Goal: Navigation & Orientation: Understand site structure

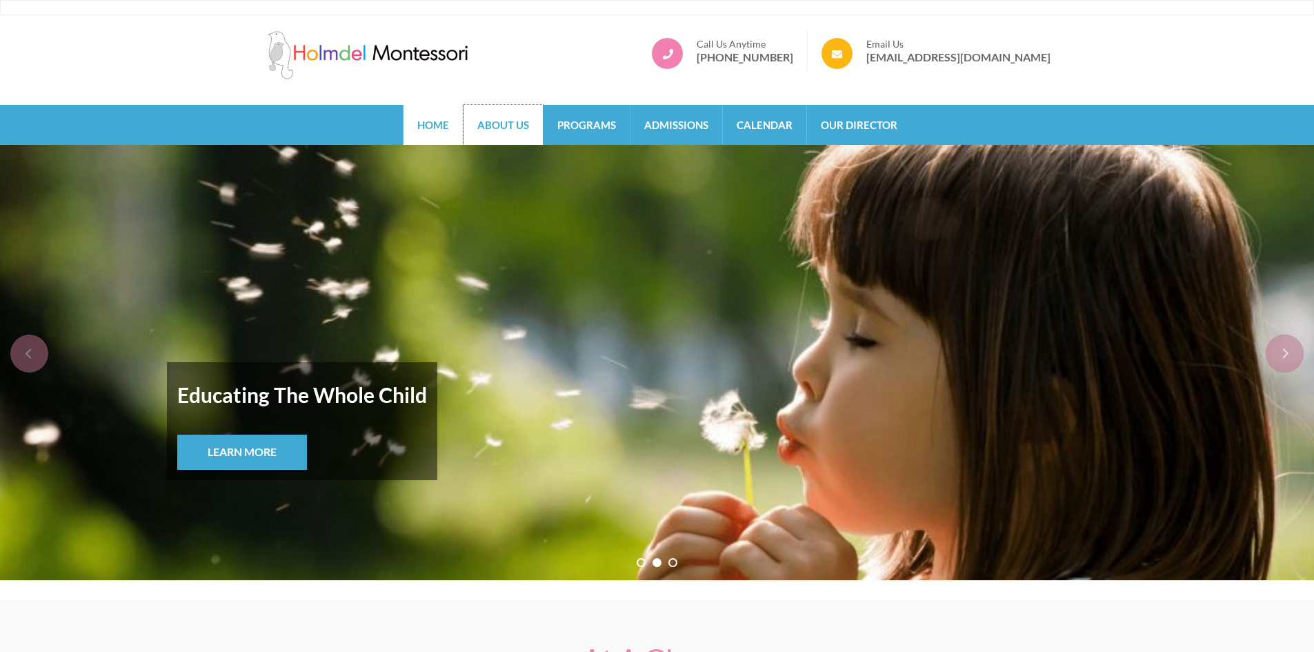
click at [516, 131] on link "About Us" at bounding box center [503, 125] width 79 height 40
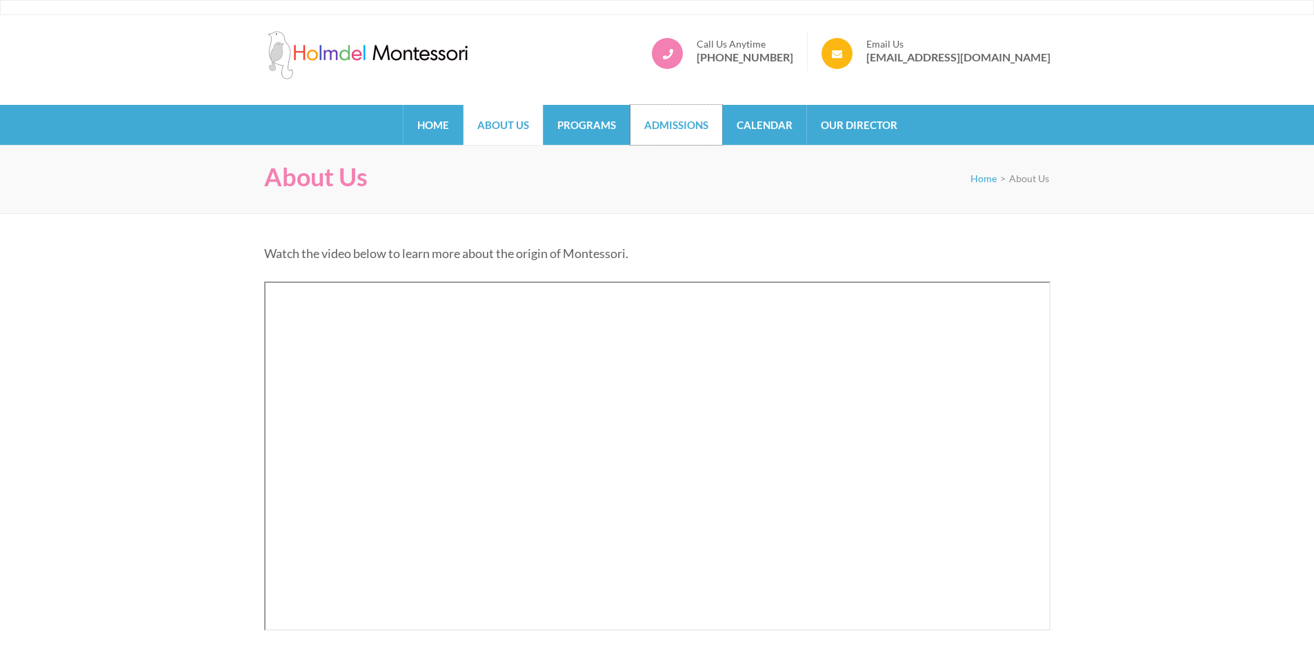
click at [703, 128] on link "Admissions" at bounding box center [677, 125] width 92 height 40
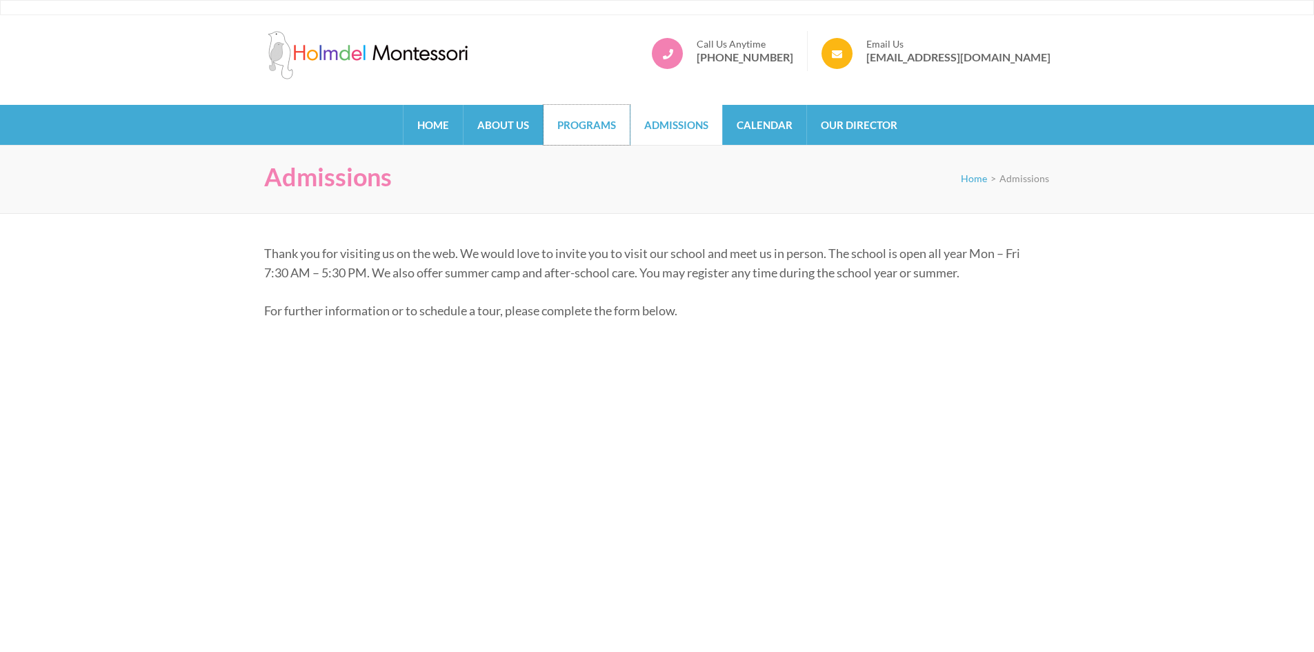
click at [573, 129] on link "Programs" at bounding box center [587, 125] width 86 height 40
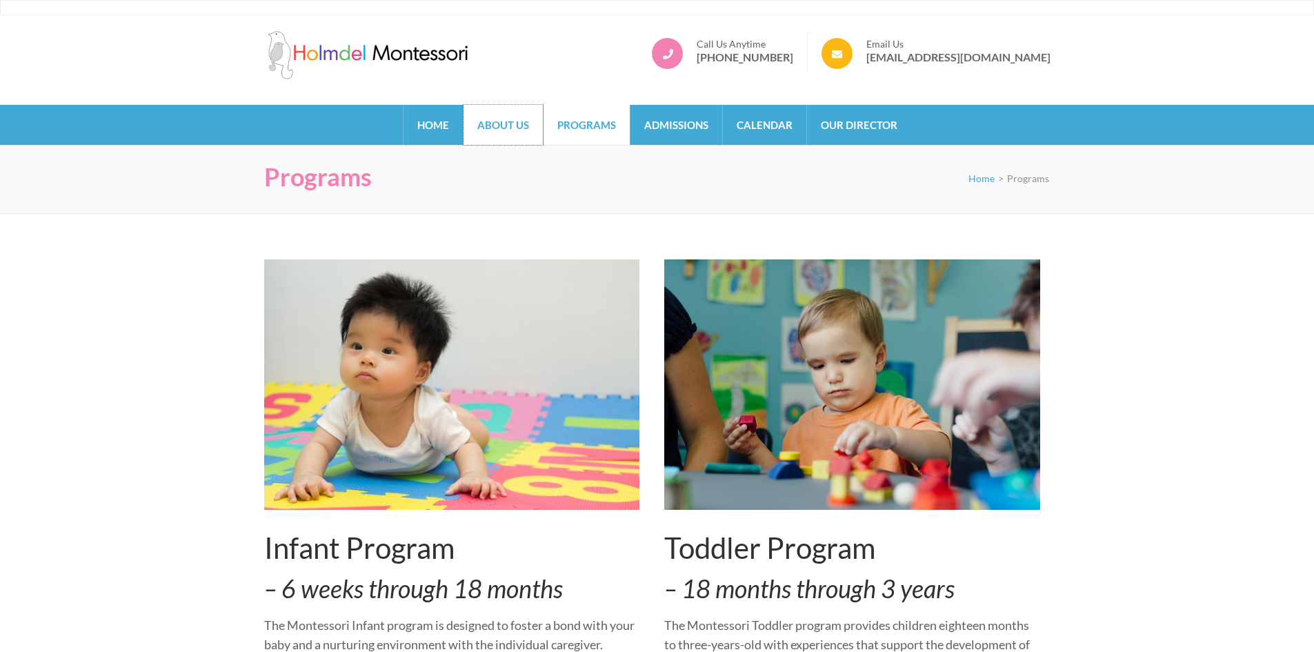
click at [511, 132] on link "About Us" at bounding box center [503, 125] width 79 height 40
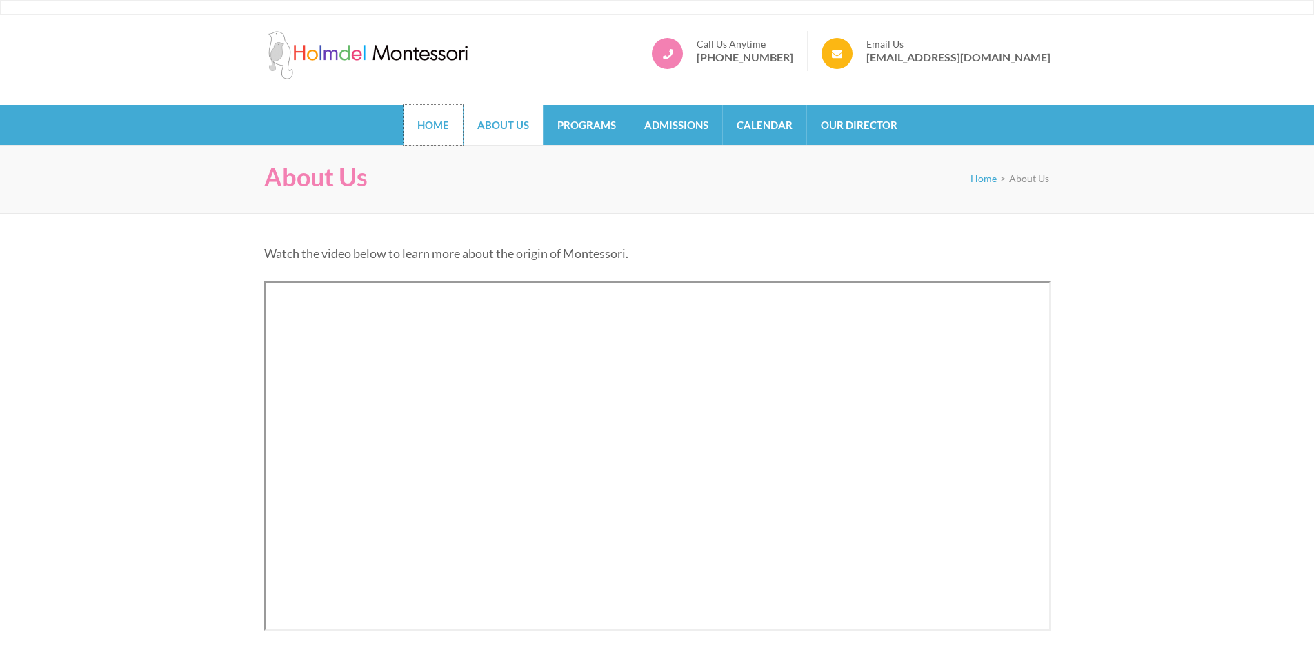
click at [435, 114] on link "Home" at bounding box center [433, 125] width 59 height 40
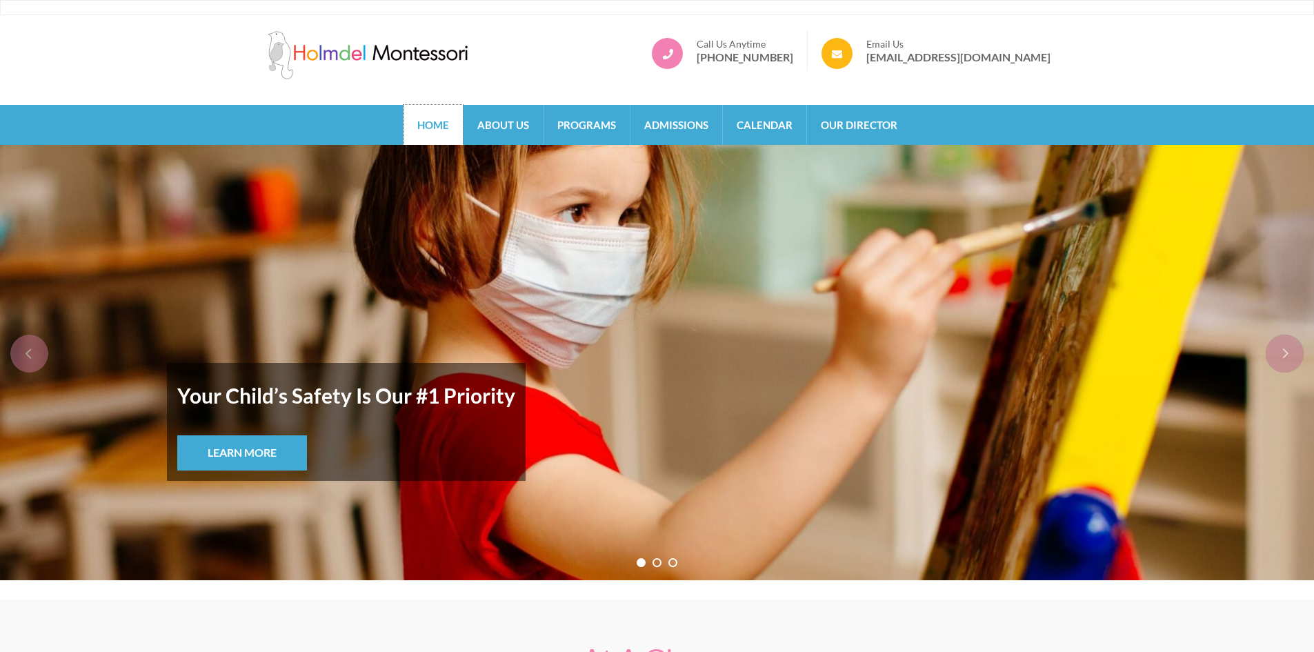
click at [435, 130] on link "Home" at bounding box center [433, 125] width 59 height 40
